Goal: Task Accomplishment & Management: Manage account settings

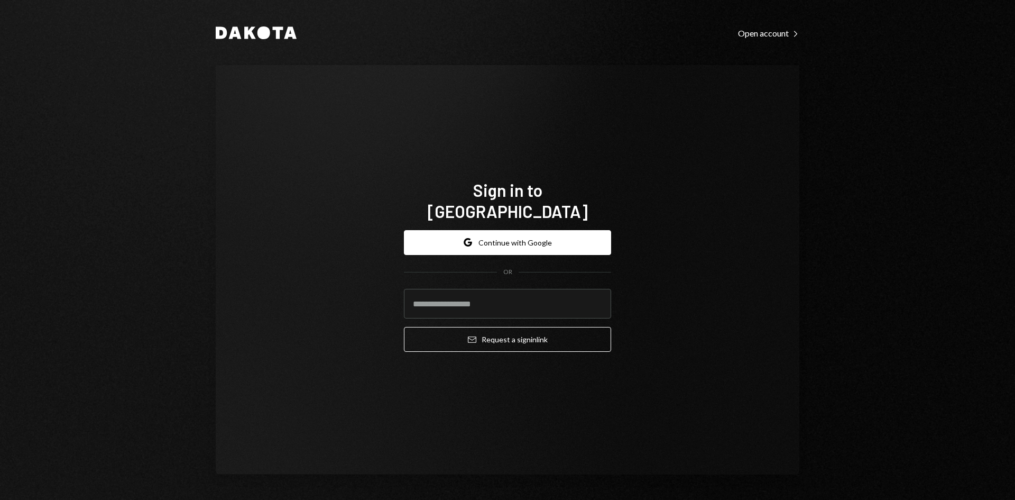
click at [573, 253] on form "Google Continue with Google OR Email Request a sign in link" at bounding box center [507, 291] width 207 height 122
click at [568, 239] on button "Google Continue with Google" at bounding box center [507, 242] width 207 height 25
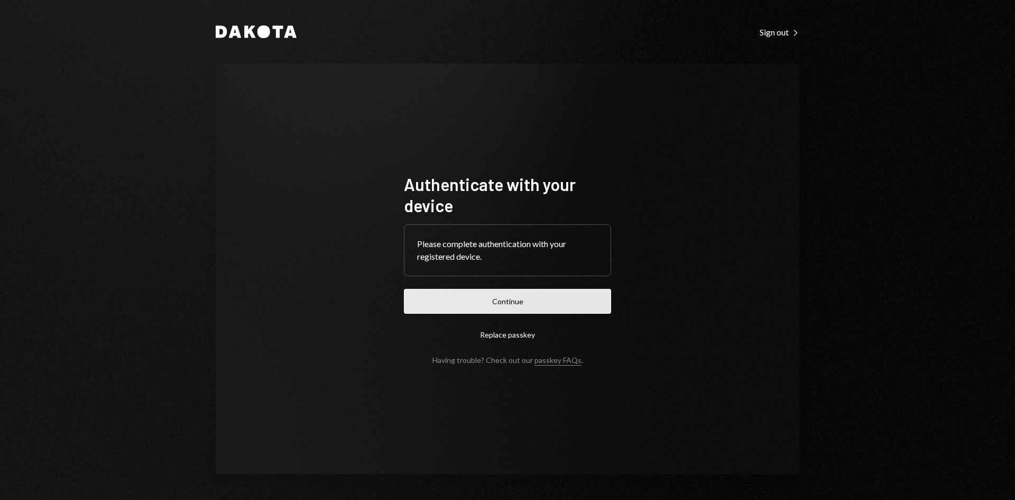
click at [572, 299] on button "Continue" at bounding box center [507, 301] width 207 height 25
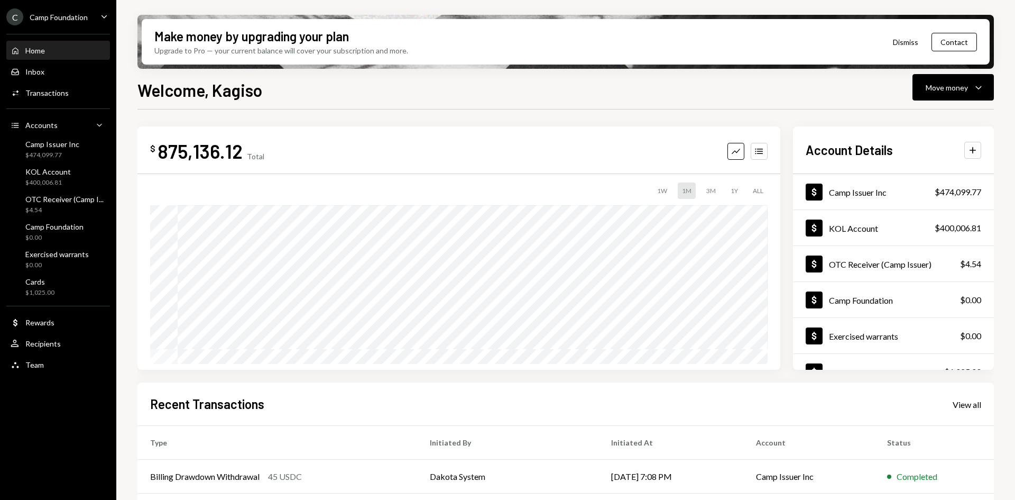
click at [35, 19] on div "Camp Foundation" at bounding box center [59, 17] width 58 height 9
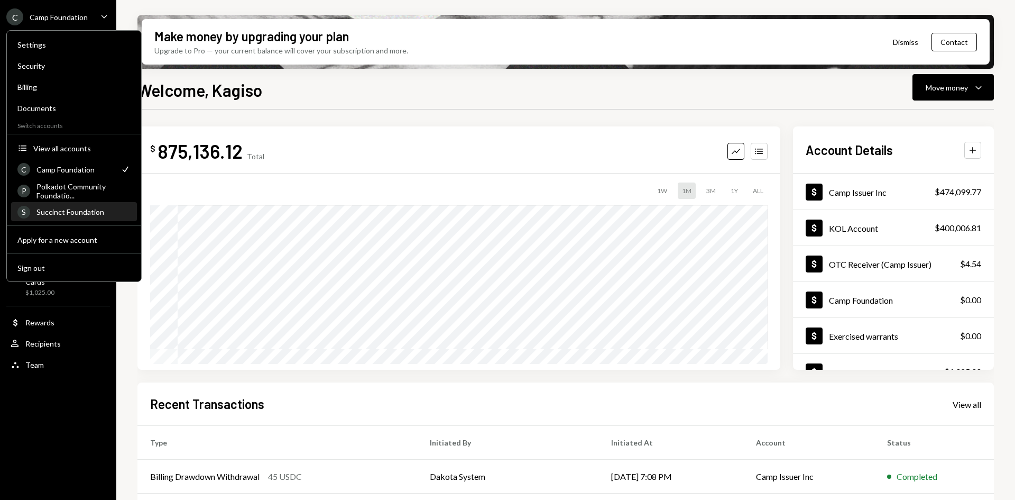
click at [74, 211] on div "Succinct Foundation" at bounding box center [83, 211] width 94 height 9
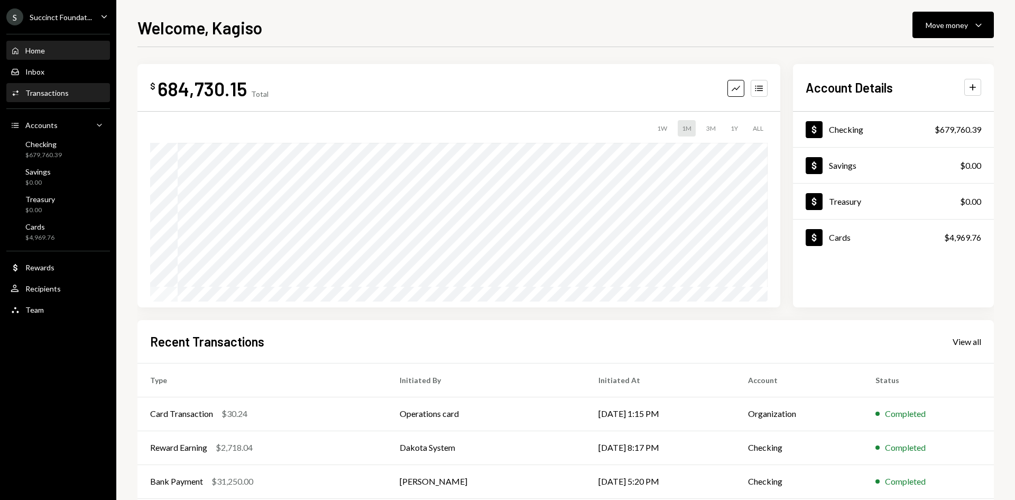
click at [52, 88] on div "Activities Transactions" at bounding box center [40, 93] width 58 height 10
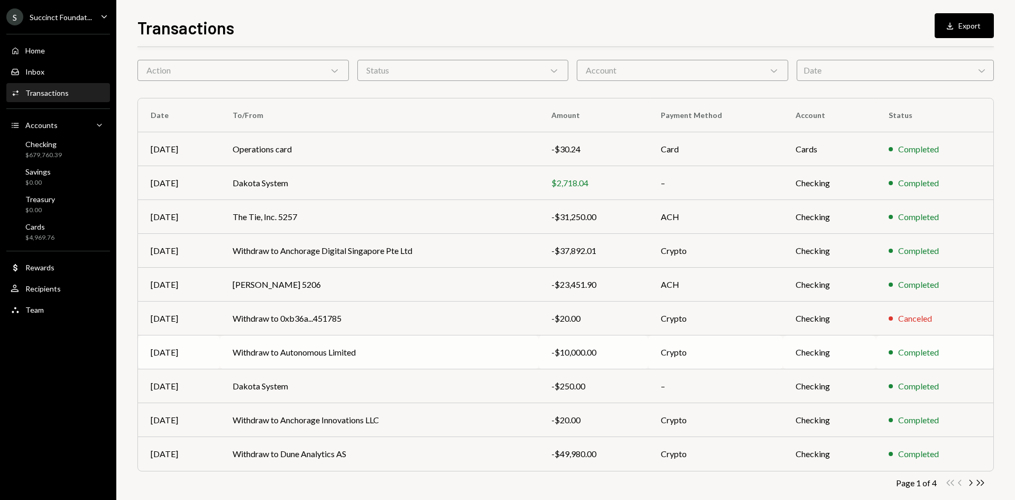
scroll to position [52, 0]
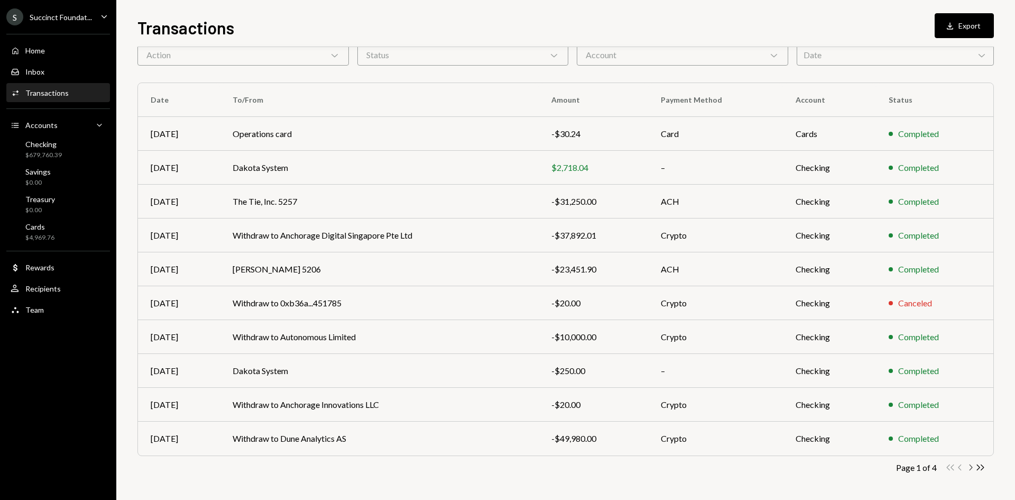
click at [968, 469] on icon "Chevron Right" at bounding box center [971, 467] width 10 height 10
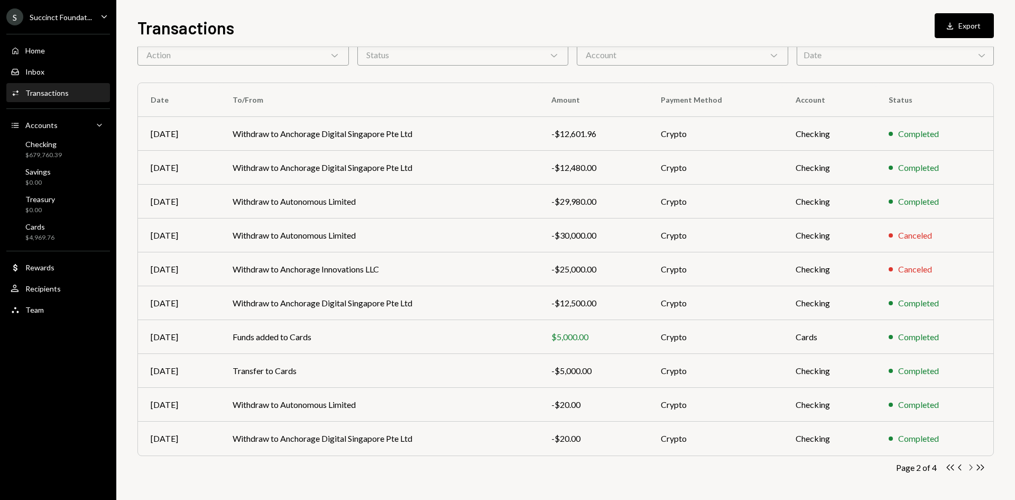
click at [975, 467] on icon "Chevron Right" at bounding box center [971, 467] width 10 height 10
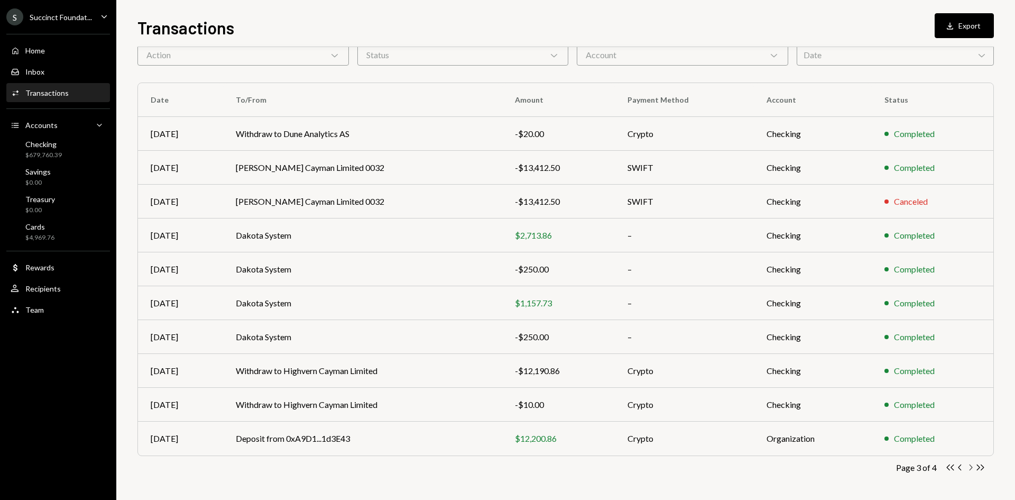
click at [970, 471] on icon "Chevron Right" at bounding box center [971, 467] width 10 height 10
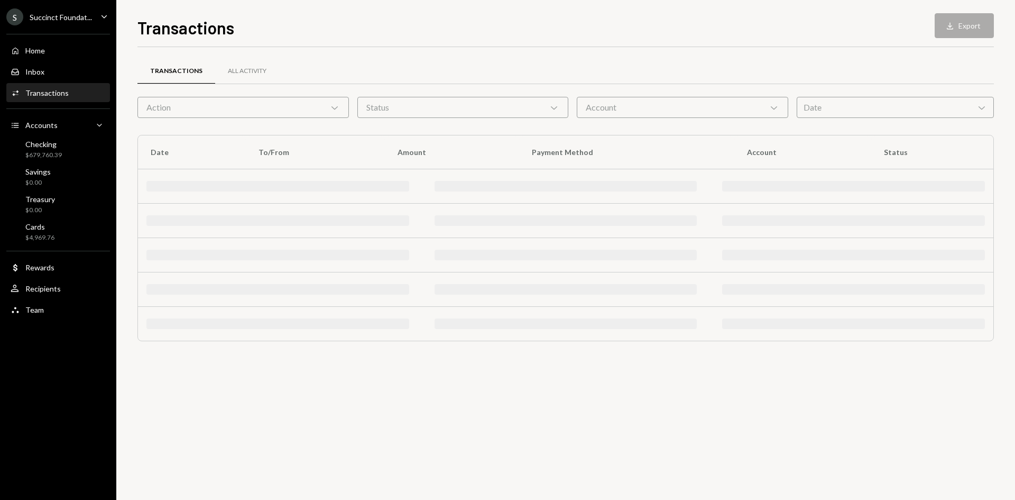
scroll to position [0, 0]
